Goal: Task Accomplishment & Management: Manage account settings

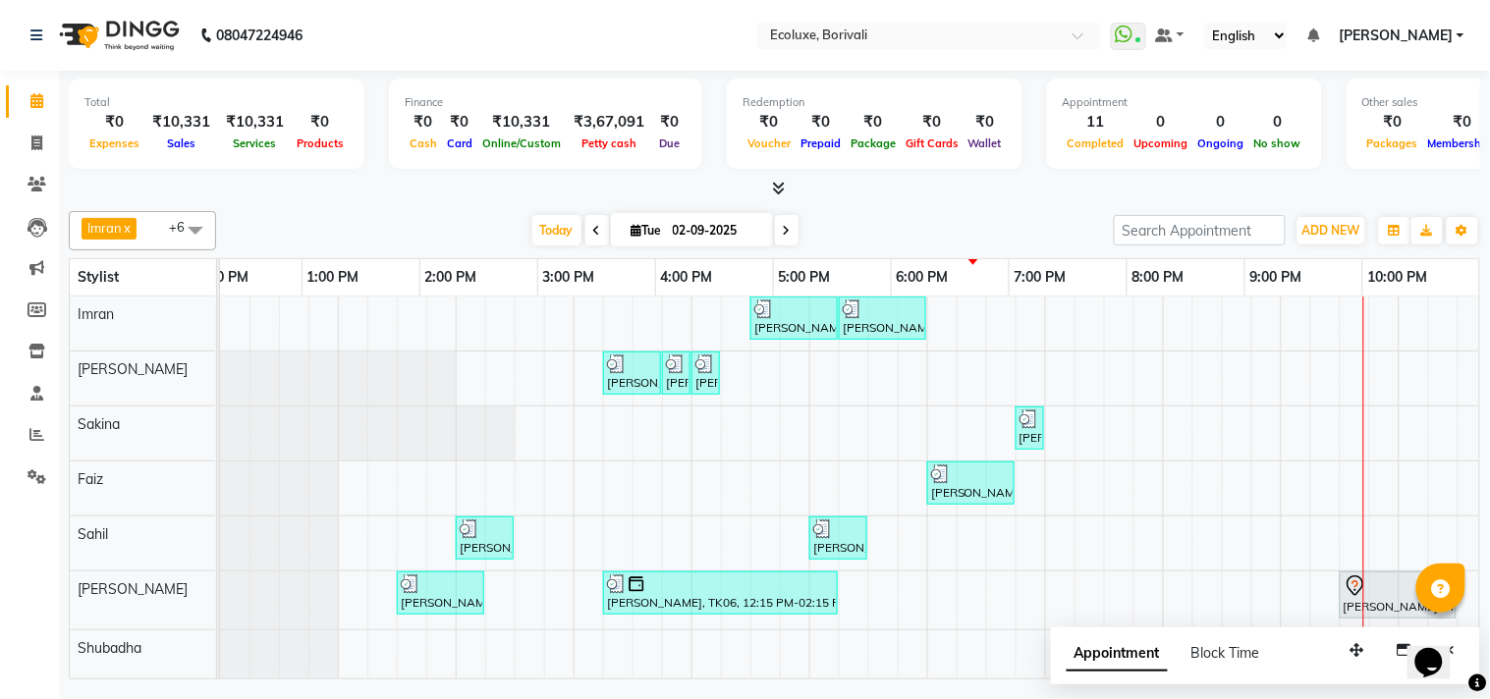
scroll to position [0, 390]
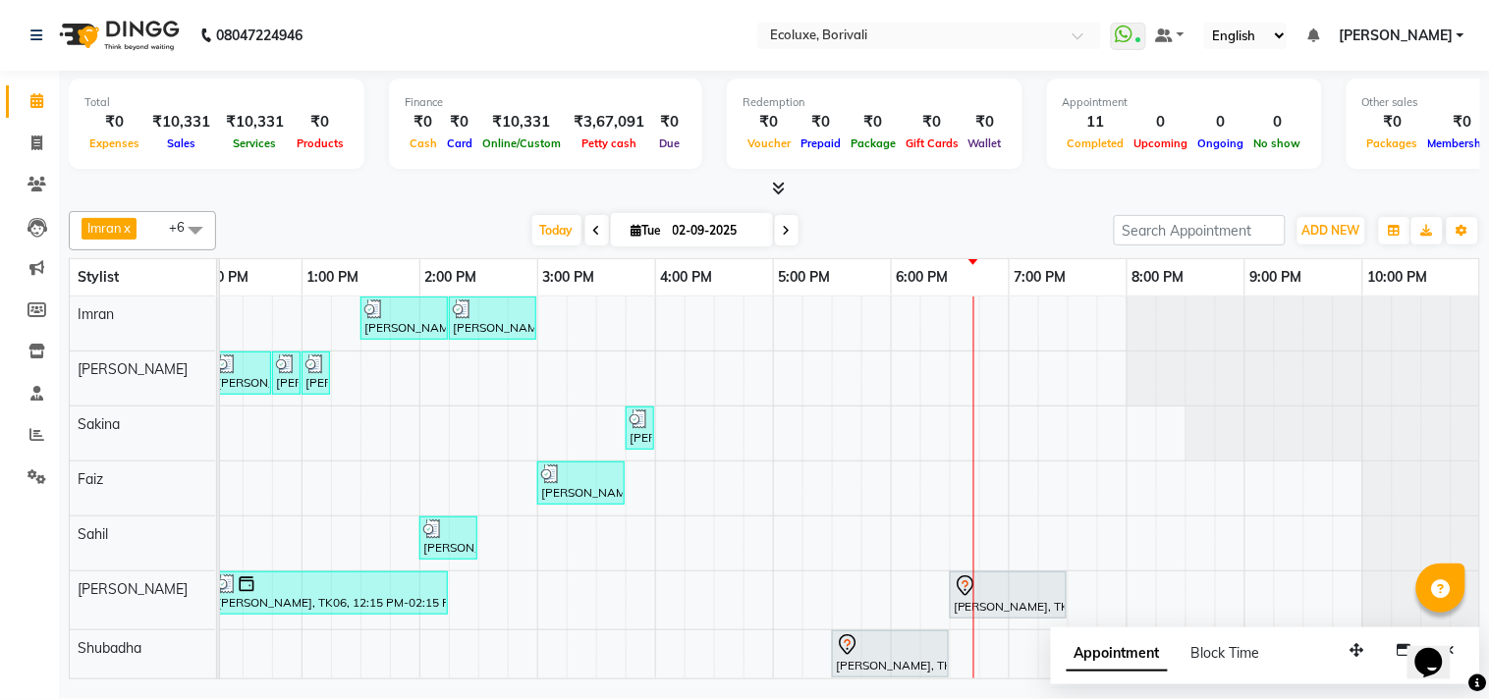
click at [1412, 30] on span "[PERSON_NAME]" at bounding box center [1396, 36] width 114 height 21
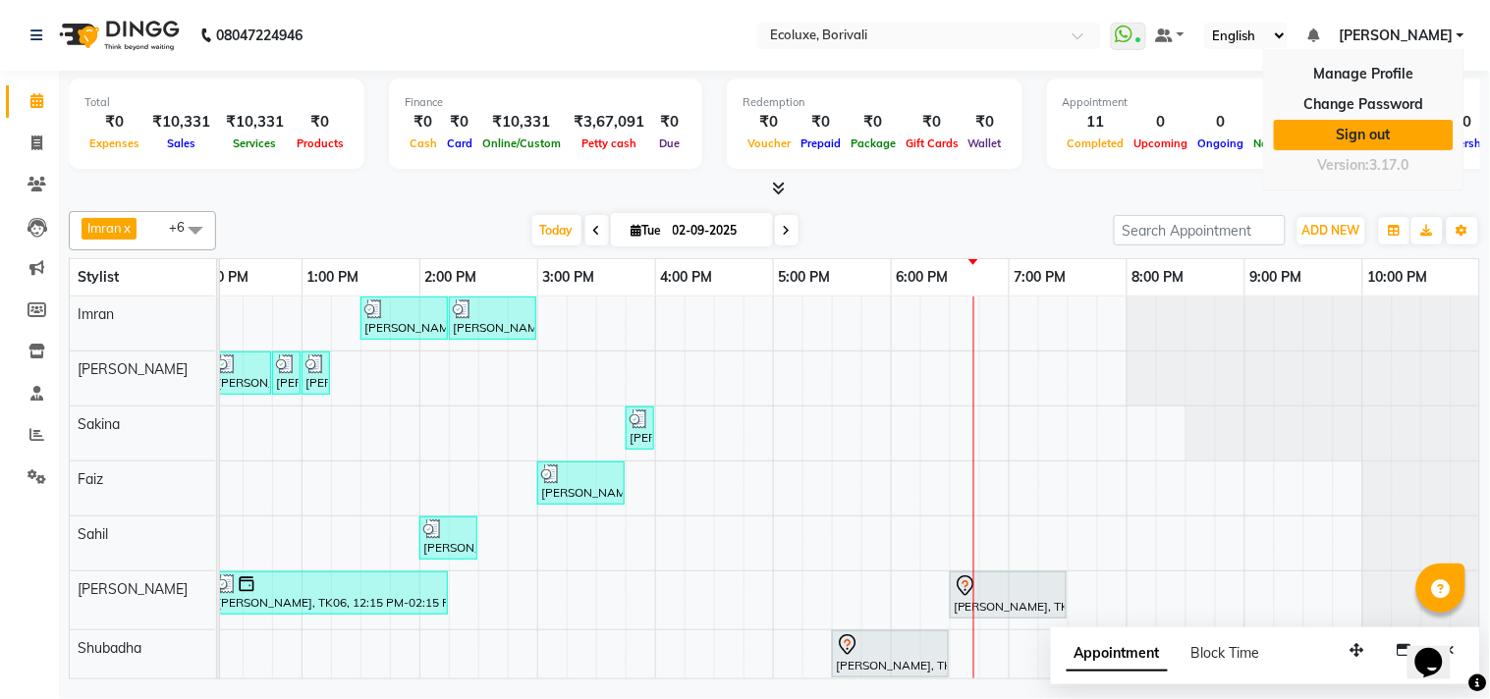
click at [1407, 131] on link "Sign out" at bounding box center [1364, 135] width 180 height 30
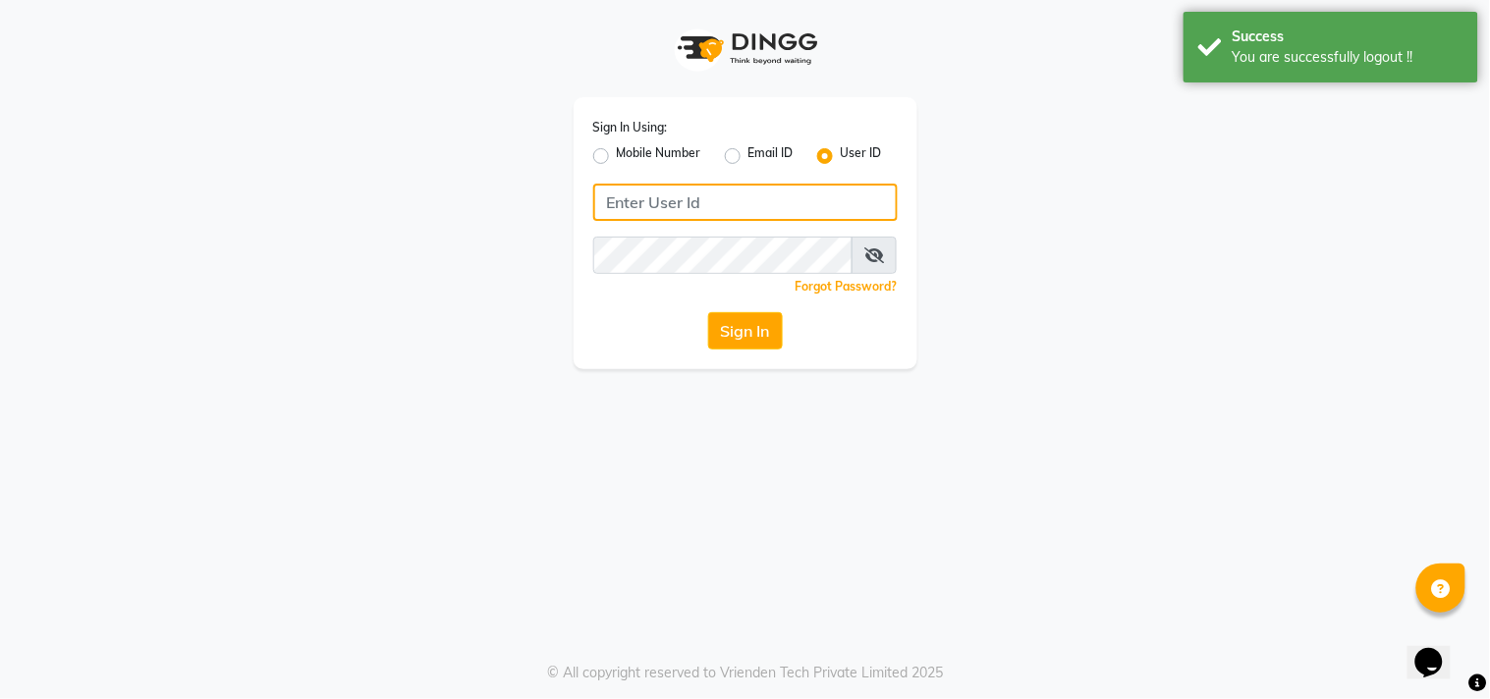
type input "7977751488"
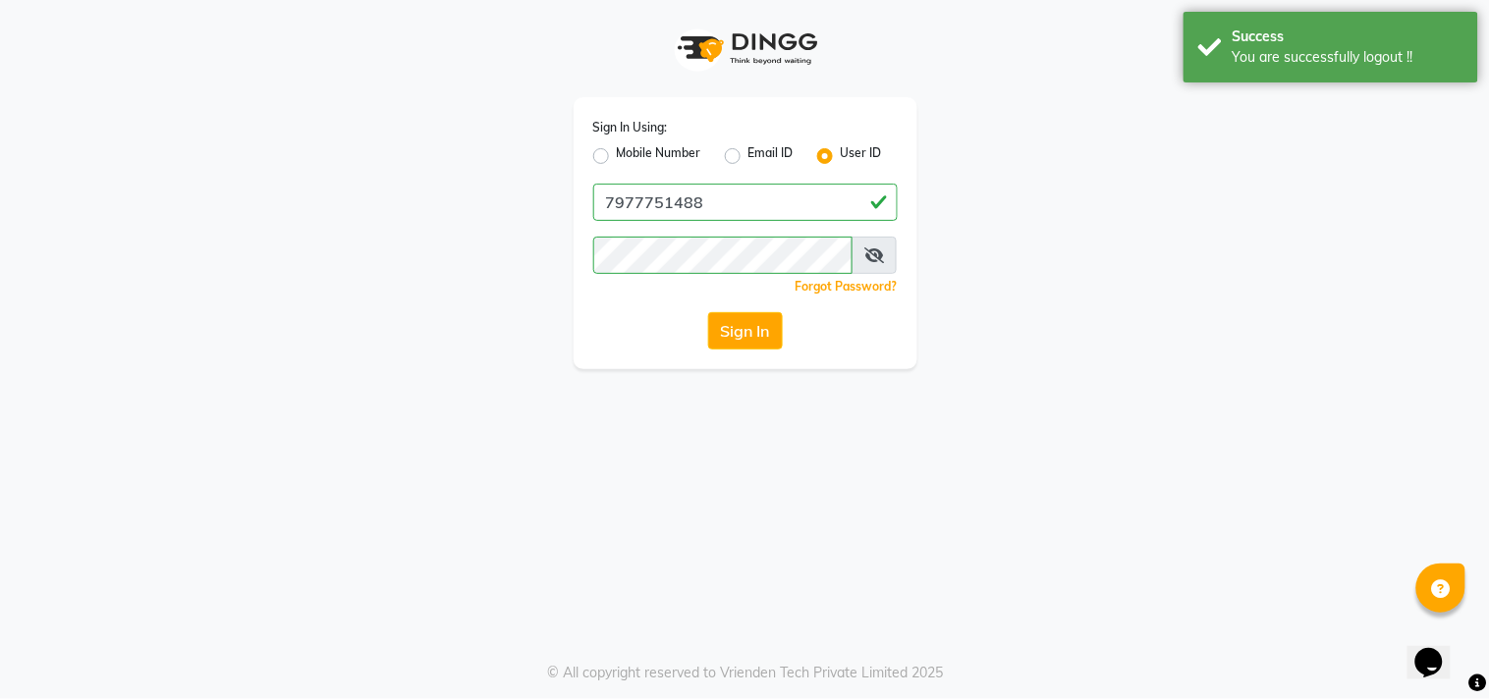
click at [617, 151] on label "Mobile Number" at bounding box center [659, 156] width 84 height 24
click at [617, 151] on input "Mobile Number" at bounding box center [623, 150] width 13 height 13
radio input "true"
radio input "false"
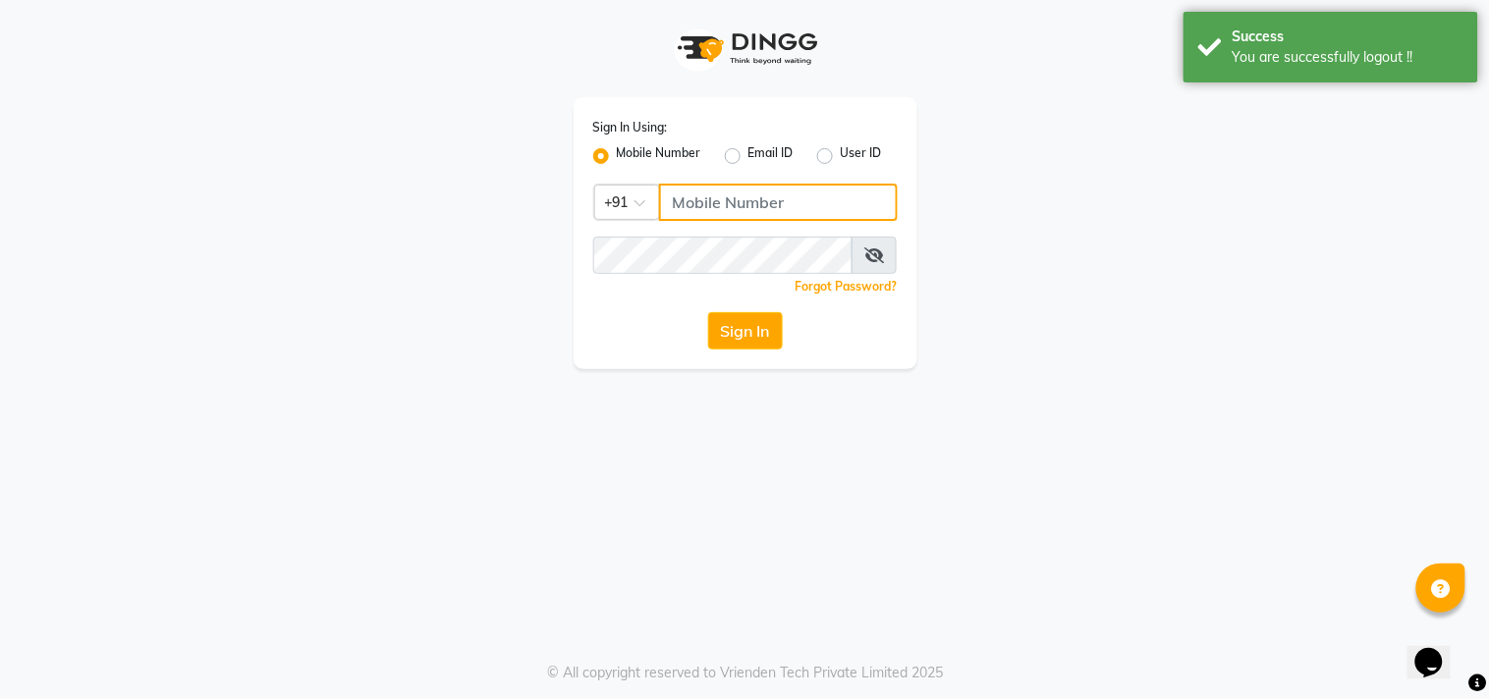
click at [739, 214] on input "Username" at bounding box center [778, 202] width 239 height 37
type input "8879293507"
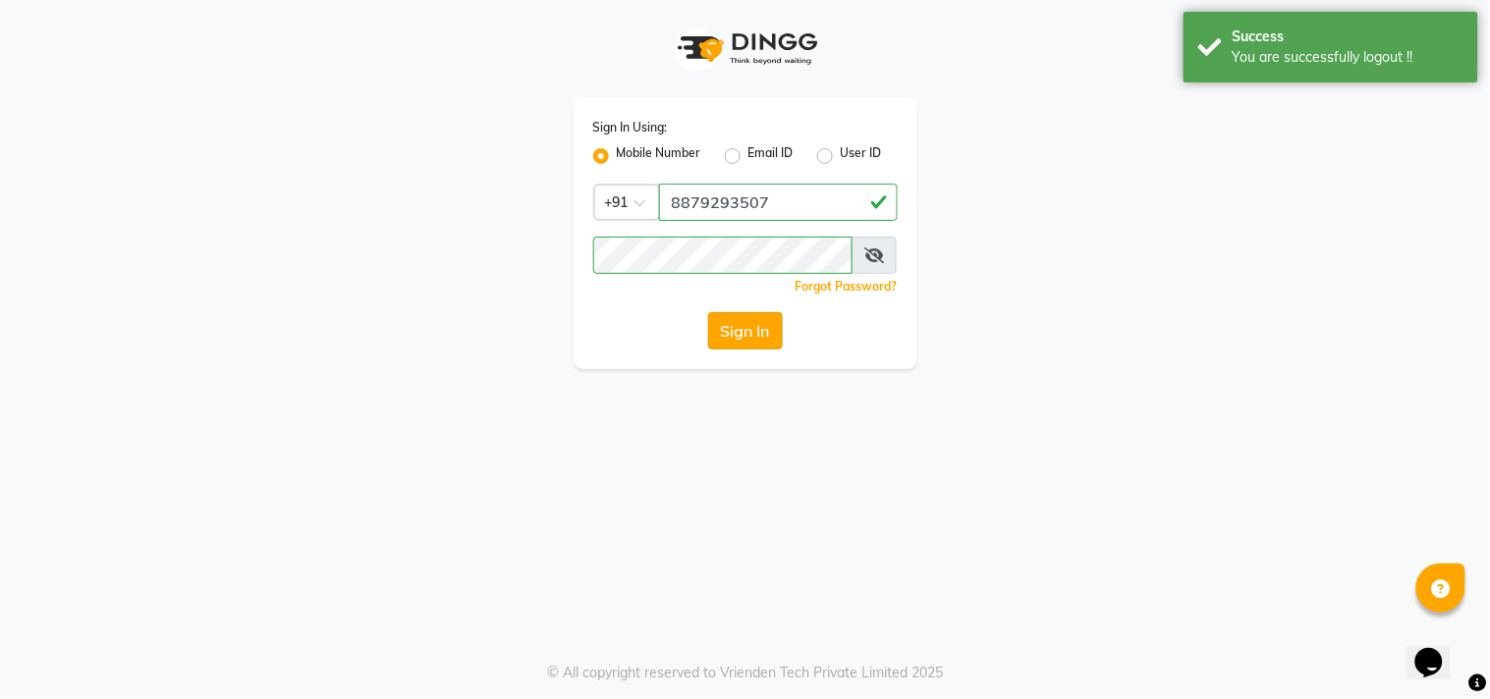
click at [740, 327] on button "Sign In" at bounding box center [745, 330] width 75 height 37
